Goal: Find specific page/section: Find specific page/section

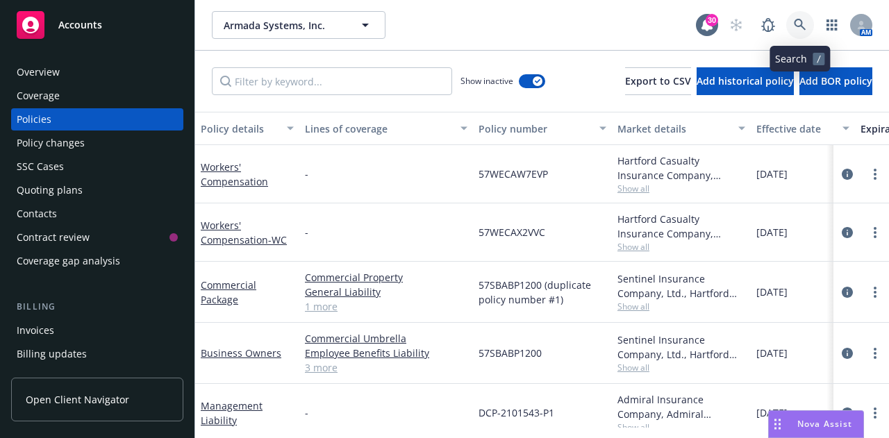
click at [791, 24] on link at bounding box center [800, 25] width 28 height 28
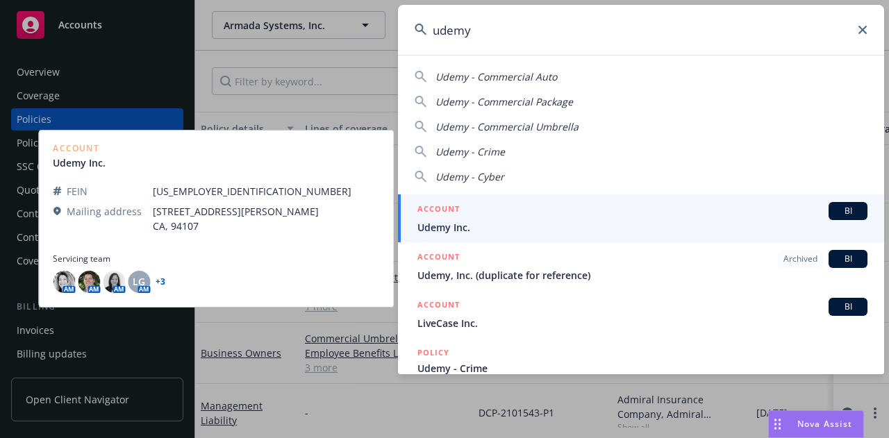
type input "udemy"
click at [537, 212] on div "ACCOUNT BI" at bounding box center [642, 211] width 450 height 18
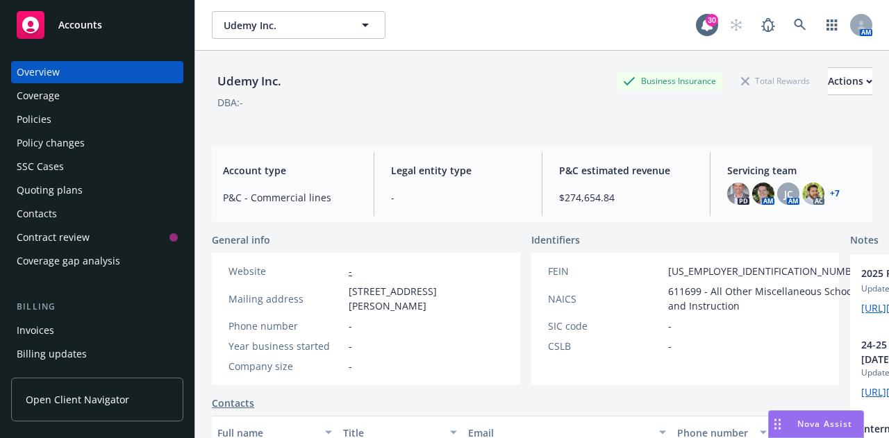
click at [91, 330] on div "Invoices" at bounding box center [97, 330] width 161 height 22
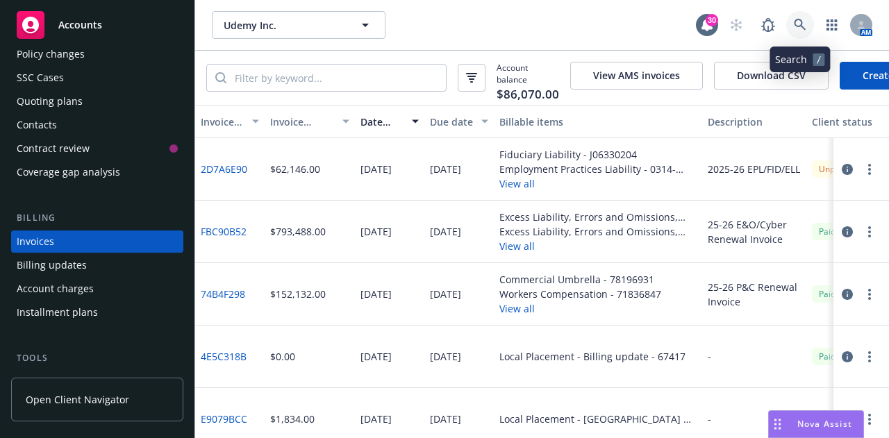
click at [798, 20] on icon at bounding box center [800, 25] width 12 height 12
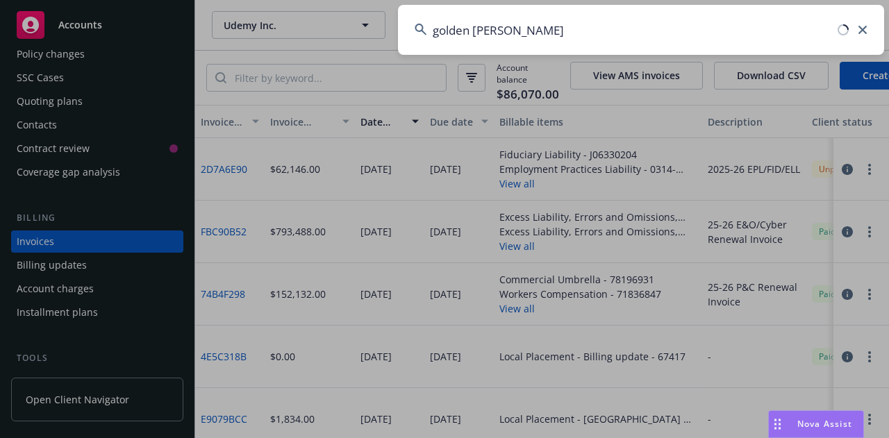
type input "golden hippo"
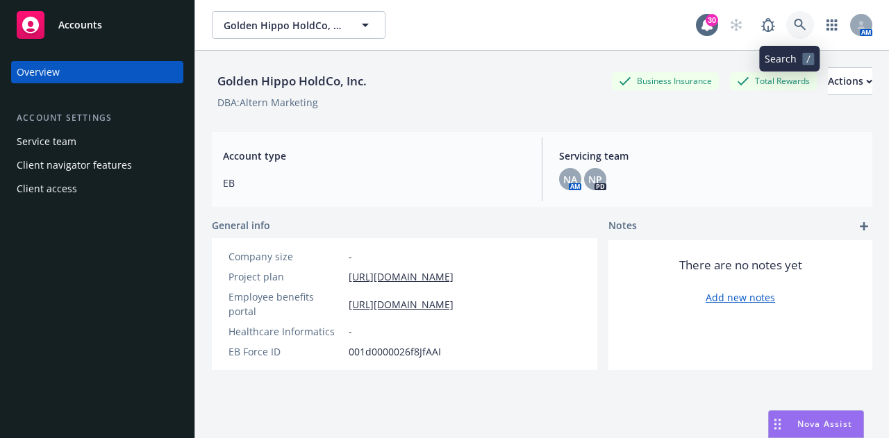
click at [786, 30] on link at bounding box center [800, 25] width 28 height 28
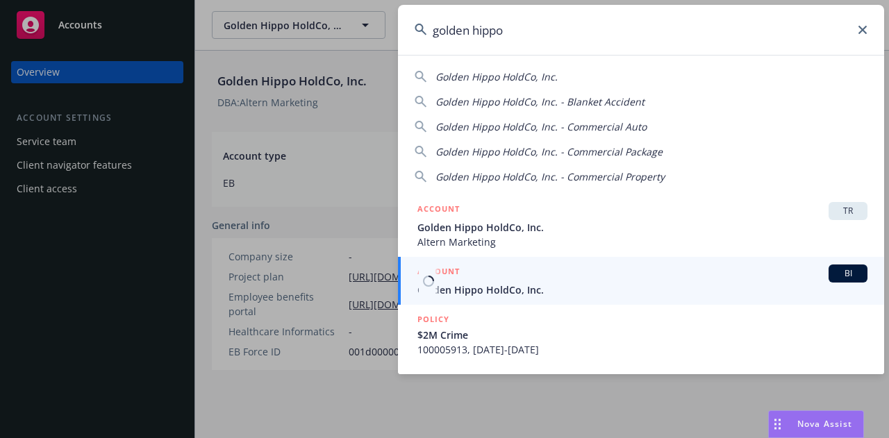
type input "golden hippo"
click at [529, 281] on div "ACCOUNT BI" at bounding box center [642, 274] width 450 height 18
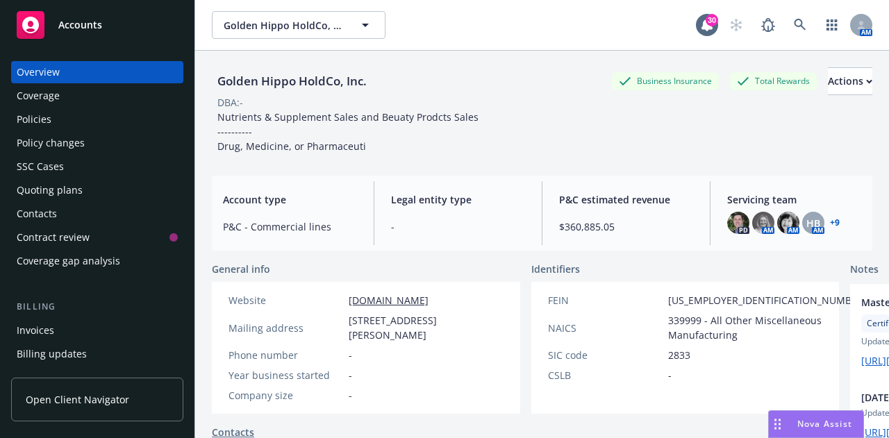
click at [103, 126] on div "Policies" at bounding box center [97, 119] width 161 height 22
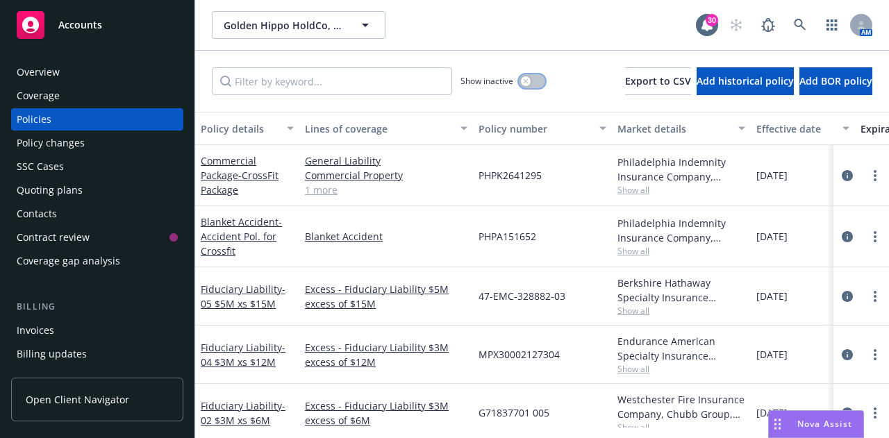
click at [519, 85] on button "button" at bounding box center [532, 81] width 26 height 14
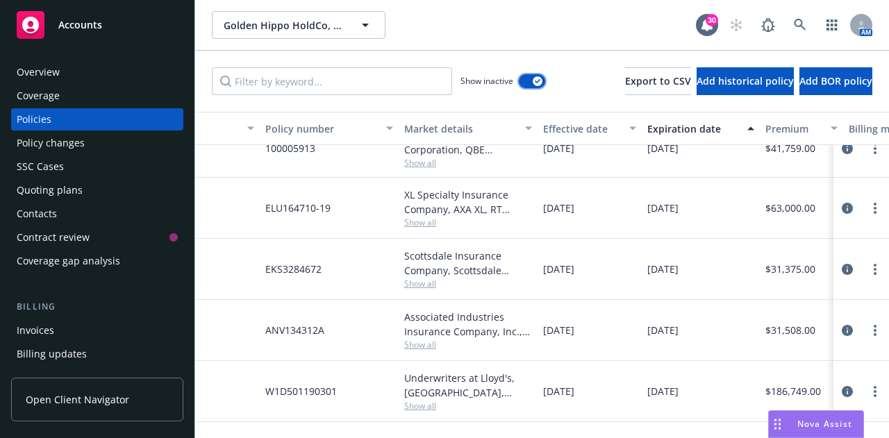
scroll to position [1531, 0]
